Goal: Navigation & Orientation: Find specific page/section

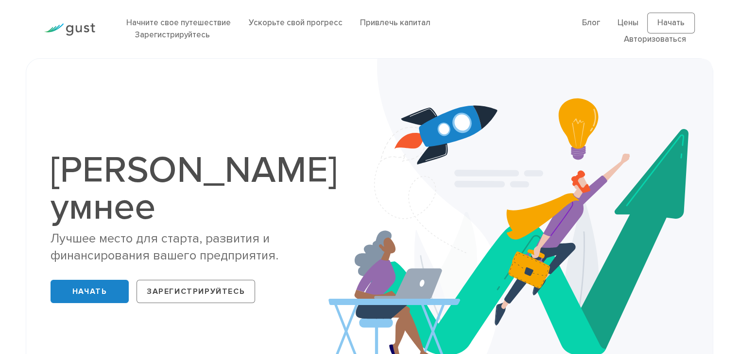
click at [734, 96] on div "Стартап умнее Лучшее место для старта, развития и финансирования вашего предпри…" at bounding box center [369, 229] width 739 height 343
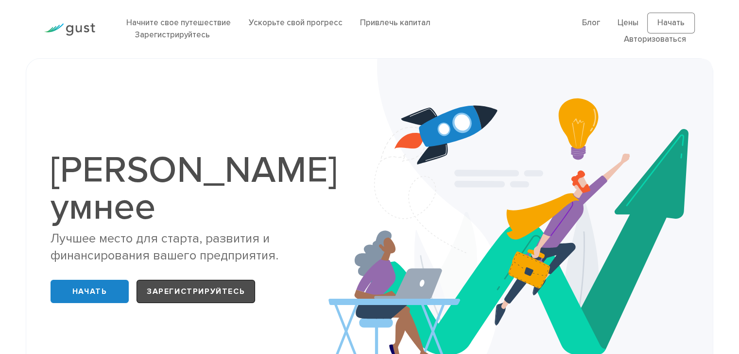
click at [227, 287] on font "Зарегистрируйтесь" at bounding box center [196, 292] width 98 height 10
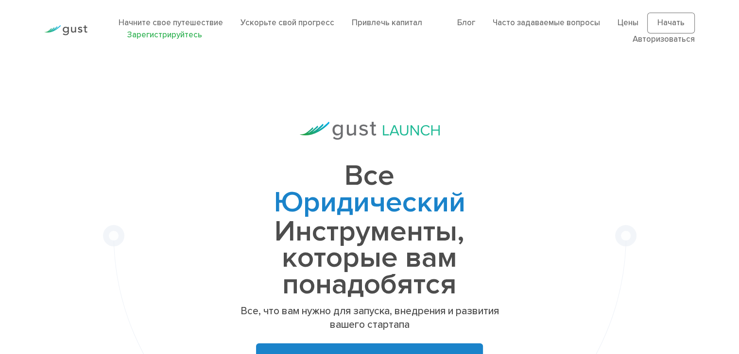
click at [175, 36] on font "Зарегистрируйтесь" at bounding box center [164, 35] width 75 height 10
click at [674, 23] on font "Начать" at bounding box center [670, 23] width 27 height 10
click at [530, 24] on font "Часто задаваемые вопросы" at bounding box center [545, 23] width 107 height 10
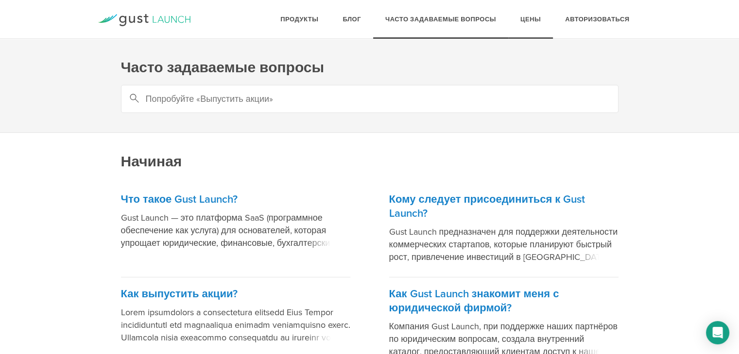
click at [538, 20] on font "Цены" at bounding box center [530, 20] width 20 height 8
click at [573, 20] on font "Авторизоваться" at bounding box center [597, 20] width 64 height 8
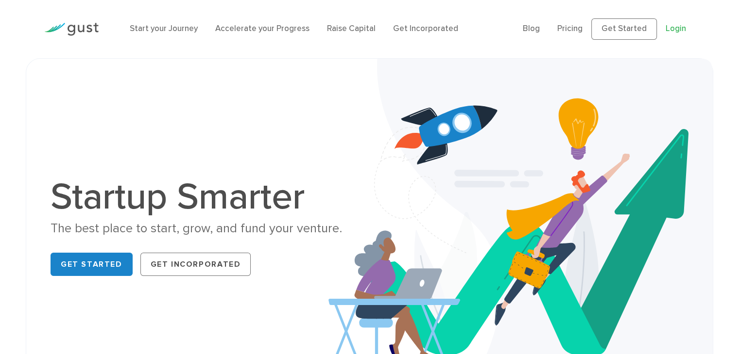
click at [681, 32] on link "Login" at bounding box center [675, 29] width 20 height 10
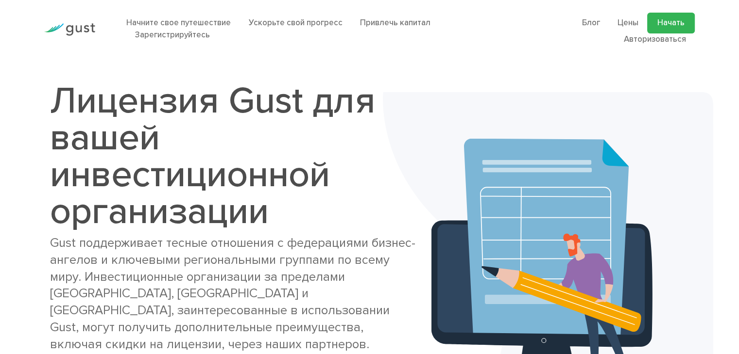
click at [672, 26] on font "Начать" at bounding box center [670, 23] width 27 height 10
click at [654, 41] on font "Авторизоваться" at bounding box center [654, 39] width 62 height 10
click at [158, 34] on font "Зарегистрируйтесь" at bounding box center [172, 35] width 75 height 10
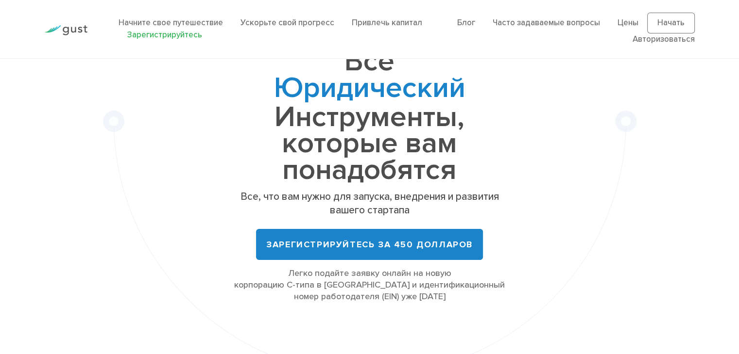
scroll to position [140, 0]
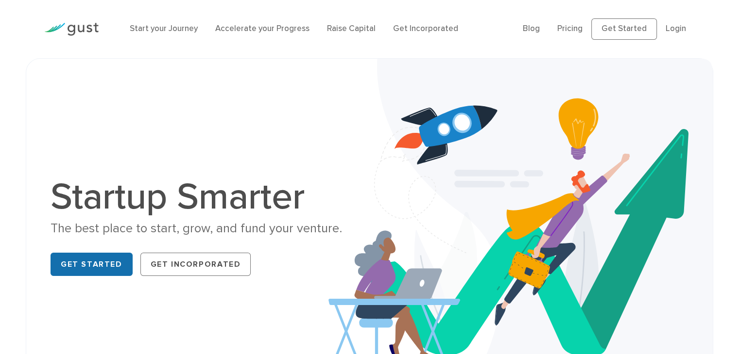
click at [100, 261] on link "Get Started" at bounding box center [91, 264] width 82 height 23
click at [676, 28] on link "Login" at bounding box center [675, 29] width 20 height 10
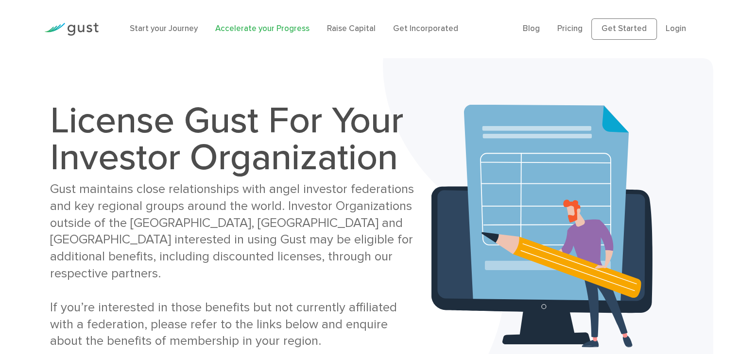
click at [274, 30] on link "Accelerate your Progress" at bounding box center [262, 29] width 94 height 10
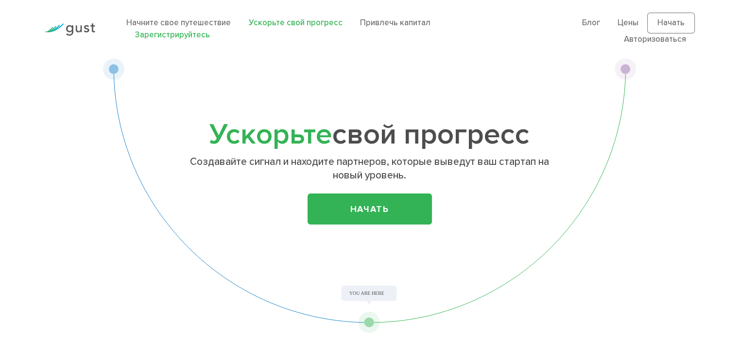
click at [199, 39] on font "Зарегистрируйтесь" at bounding box center [172, 35] width 75 height 10
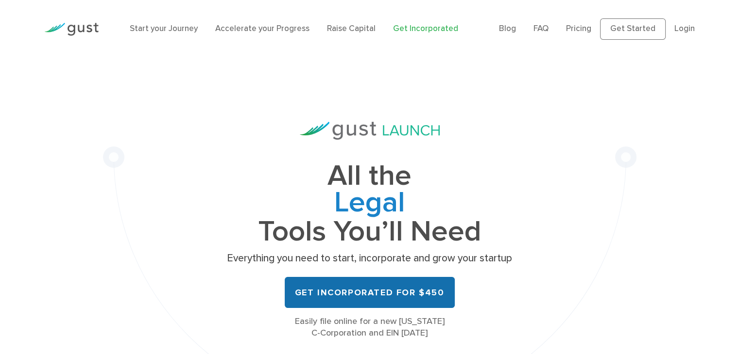
click at [415, 285] on link "Get Incorporated for $450" at bounding box center [370, 292] width 170 height 31
